Goal: Find specific page/section: Find specific page/section

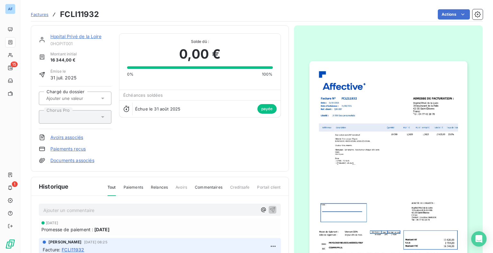
scroll to position [82, 0]
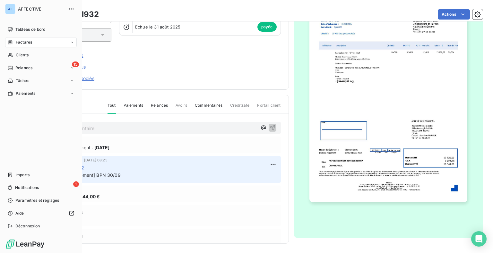
click at [12, 40] on icon at bounding box center [10, 42] width 5 height 5
click at [30, 32] on div "Tableau de bord" at bounding box center [41, 29] width 72 height 10
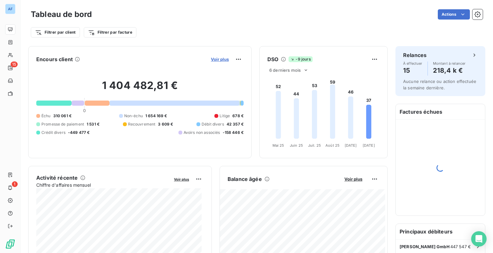
click at [215, 60] on span "Voir plus" at bounding box center [220, 59] width 18 height 5
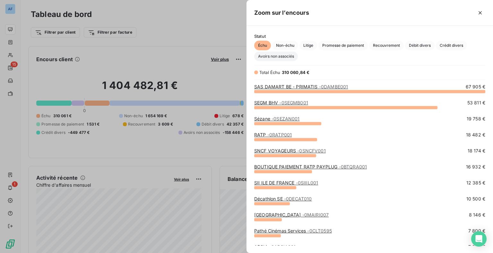
scroll to position [157, 241]
click at [357, 47] on span "Promesse de paiement" at bounding box center [342, 46] width 49 height 10
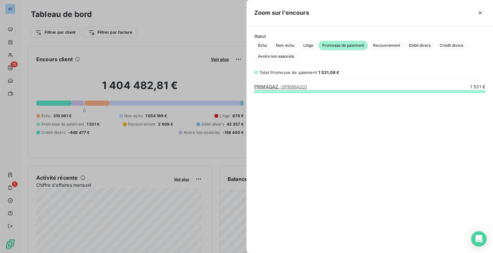
click at [286, 89] on span "- 0PRIMA001" at bounding box center [293, 86] width 28 height 5
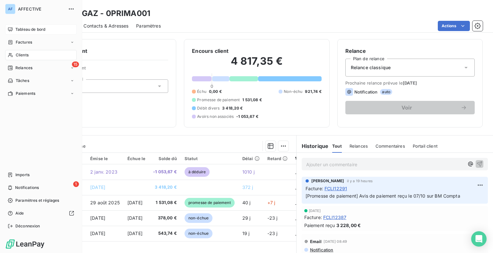
click at [12, 29] on icon at bounding box center [10, 29] width 4 height 4
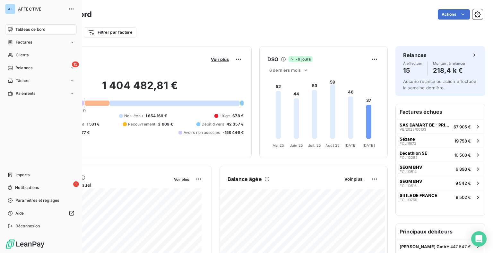
click at [16, 31] on span "Tableau de bord" at bounding box center [30, 30] width 30 height 6
click at [23, 55] on span "Clients" at bounding box center [22, 55] width 13 height 6
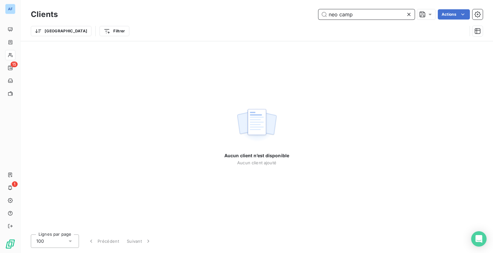
drag, startPoint x: 370, startPoint y: 11, endPoint x: 318, endPoint y: 15, distance: 52.1
click at [318, 15] on input "neo camp" at bounding box center [366, 14] width 96 height 10
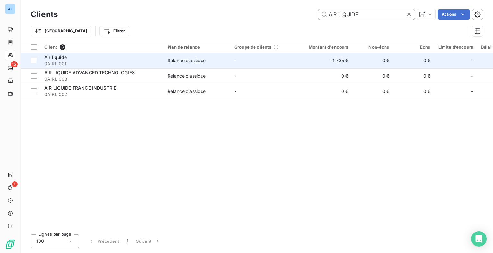
type input "AIR LIQUIDE"
click at [203, 65] on td "Relance classique" at bounding box center [197, 60] width 67 height 15
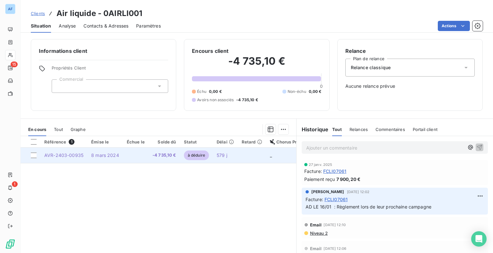
click at [116, 161] on td "8 mars 2024" at bounding box center [105, 155] width 36 height 15
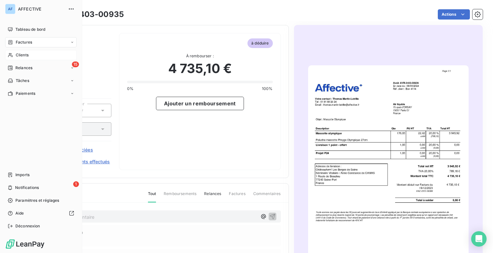
click at [26, 40] on span "Factures" at bounding box center [24, 42] width 16 height 6
click at [27, 55] on span "Factures" at bounding box center [23, 55] width 16 height 6
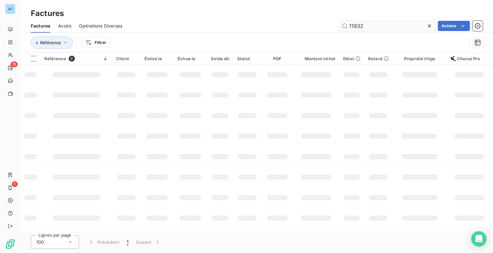
drag, startPoint x: 365, startPoint y: 24, endPoint x: 342, endPoint y: 24, distance: 23.4
click at [342, 24] on input "11932" at bounding box center [387, 26] width 96 height 10
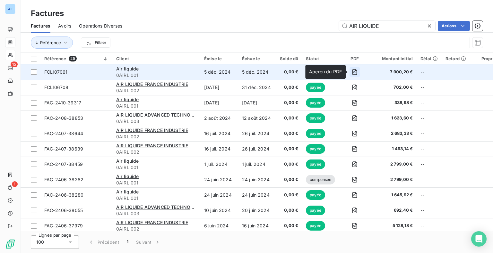
type input "AIR LIQUIDE"
click at [355, 72] on icon "button" at bounding box center [354, 72] width 6 height 6
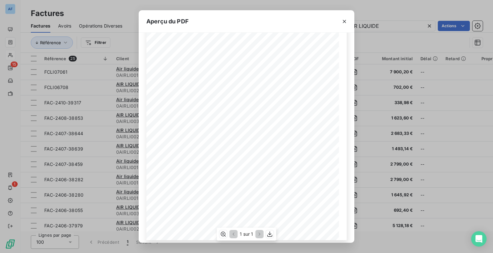
scroll to position [77, 0]
click at [345, 22] on icon "button" at bounding box center [344, 21] width 6 height 6
